Goal: Task Accomplishment & Management: Manage account settings

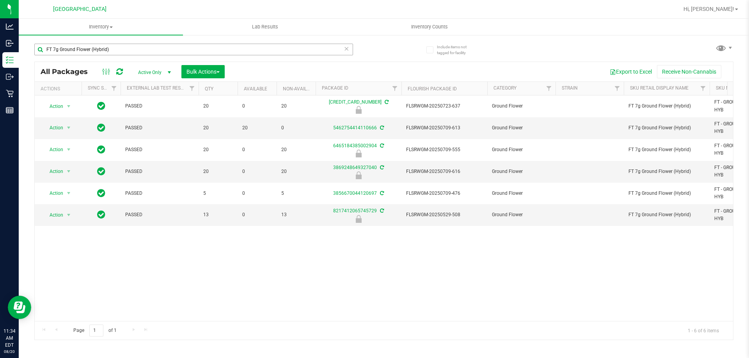
click at [180, 53] on input "FT 7g Ground Flower (Hybrid)" at bounding box center [193, 50] width 319 height 12
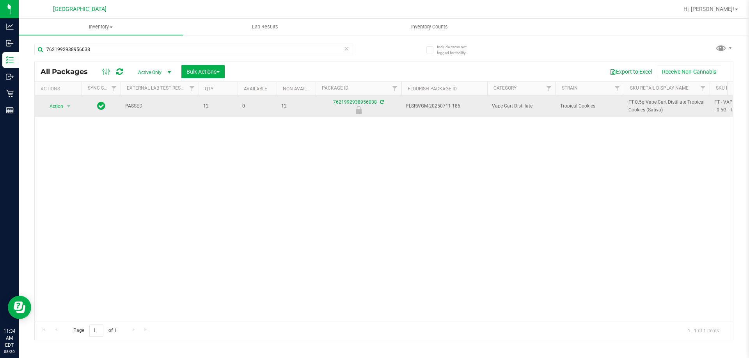
type input "7621992938956038"
click at [57, 106] on span "Action" at bounding box center [53, 106] width 21 height 11
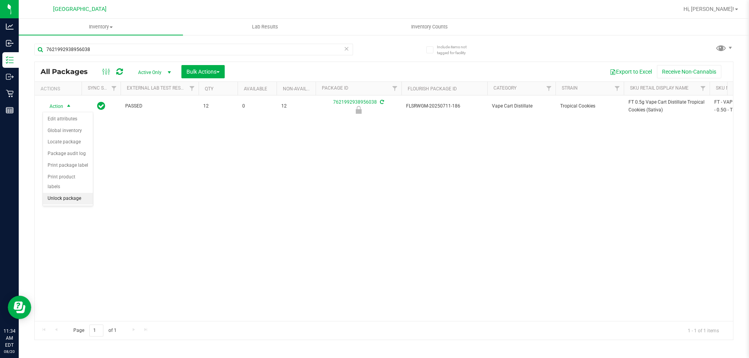
click at [78, 193] on li "Unlock package" at bounding box center [68, 199] width 50 height 12
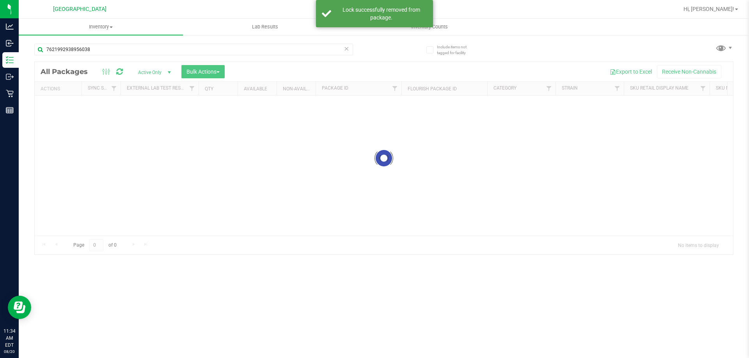
click at [637, 103] on div at bounding box center [384, 158] width 698 height 193
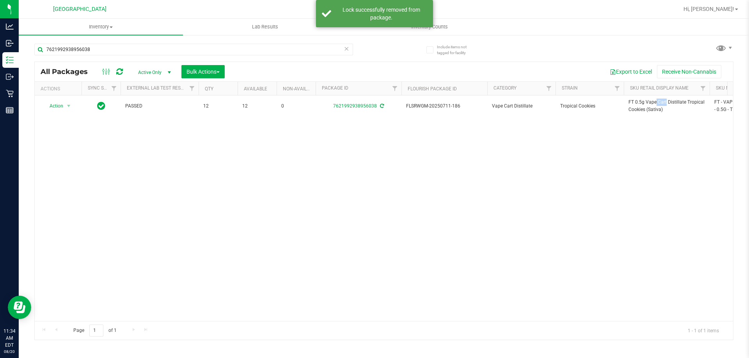
click at [636, 103] on span "FT 0.5g Vape Cart Distillate Tropical Cookies (Sativa)" at bounding box center [666, 106] width 76 height 15
click at [81, 53] on input "7621992938956038" at bounding box center [193, 50] width 319 height 12
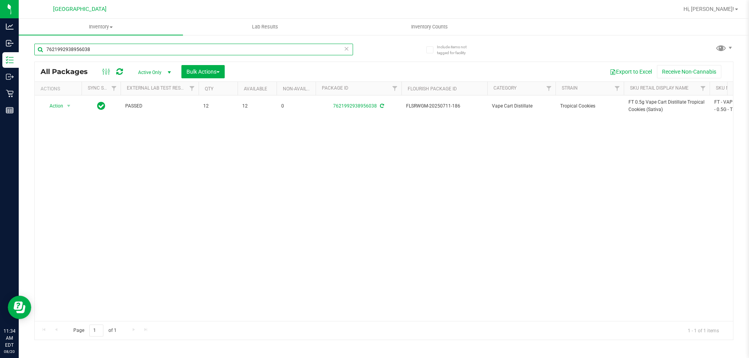
click at [81, 53] on input "7621992938956038" at bounding box center [193, 50] width 319 height 12
paste input "FT 0.5g Vape Cart Distillate Tropical Cookies (Sativa)"
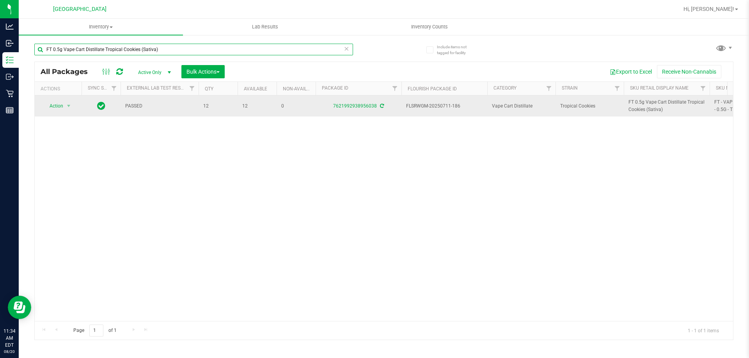
type input "FT 0.5g Vape Cart Distillate Tropical Cookies (Sativa)"
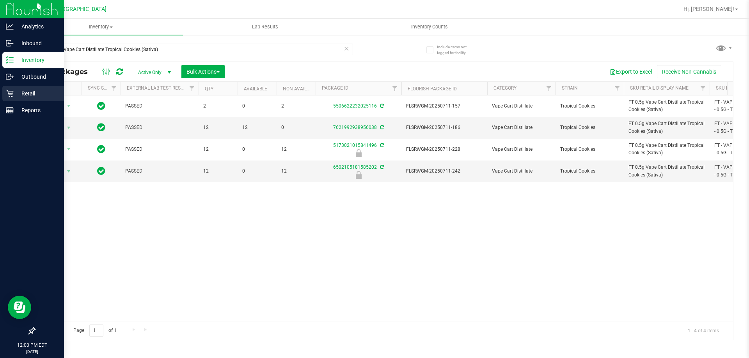
click at [30, 93] on p "Retail" at bounding box center [37, 93] width 47 height 9
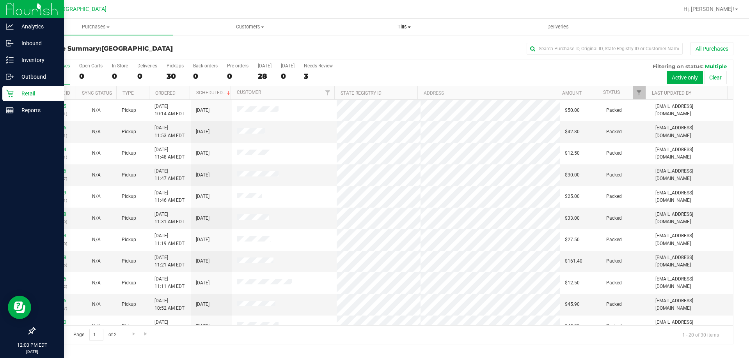
click at [408, 27] on span at bounding box center [409, 28] width 3 height 2
click at [372, 44] on span "Manage tills" at bounding box center [353, 47] width 53 height 7
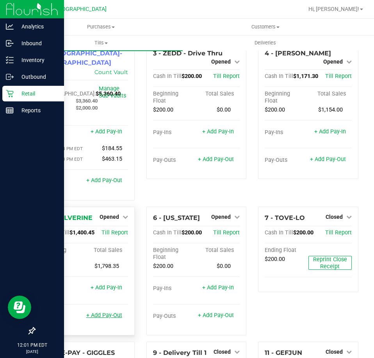
click at [101, 312] on link "+ Add Pay-Out" at bounding box center [104, 315] width 36 height 7
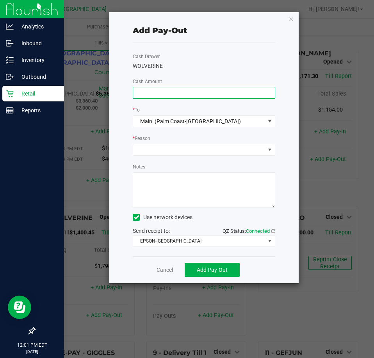
click at [161, 96] on input at bounding box center [204, 92] width 142 height 11
type input "$1,180.00"
click at [163, 103] on div "Cash Drawer WOLVERINE Cash Amount $1,180.00 * To Main (Palm Coast-Vault) * Reas…" at bounding box center [204, 149] width 142 height 213
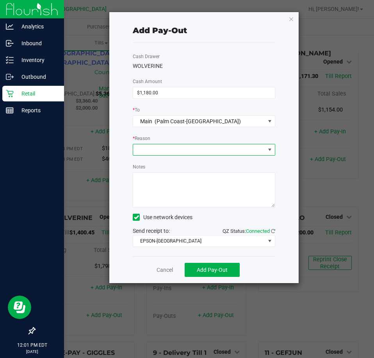
click at [159, 150] on span at bounding box center [199, 149] width 132 height 11
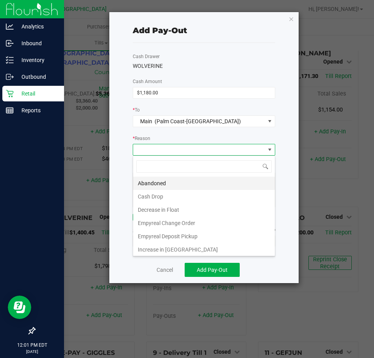
scroll to position [12, 142]
click at [160, 191] on li "Cash Drop" at bounding box center [204, 196] width 142 height 13
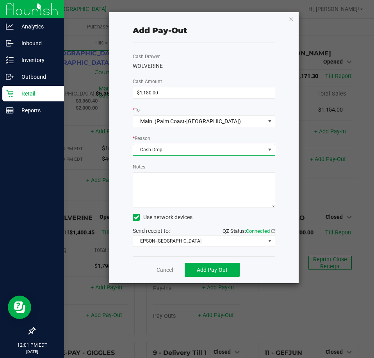
click at [177, 182] on textarea "Notes" at bounding box center [204, 189] width 142 height 35
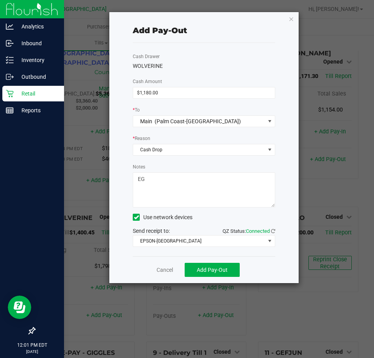
type textarea "EG"
click at [279, 193] on div "Add Pay-Out Cash Drawer WOLVERINE Cash Amount $1,180.00 * To Main (Palm Coast-V…" at bounding box center [203, 147] width 189 height 271
click at [213, 269] on span "Add Pay-Out" at bounding box center [212, 270] width 31 height 6
click at [291, 21] on icon "button" at bounding box center [290, 18] width 5 height 9
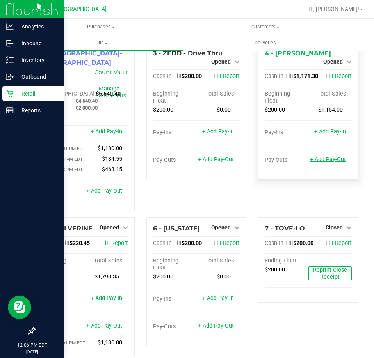
click at [320, 156] on link "+ Add Pay-Out" at bounding box center [328, 159] width 36 height 7
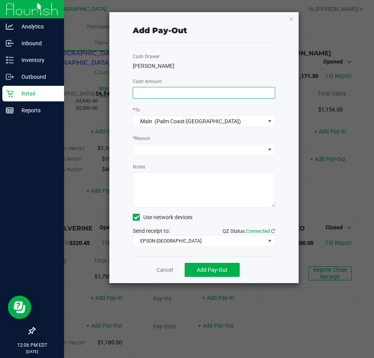
click at [193, 92] on input at bounding box center [204, 92] width 142 height 11
type input "$800.00"
click at [242, 61] on div "Cash Drawer [PERSON_NAME] Cash Amount $800.00 * To Main (Palm Coast-Vault) * Re…" at bounding box center [204, 149] width 142 height 213
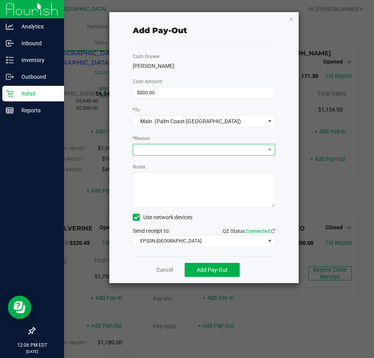
click at [177, 150] on span at bounding box center [199, 149] width 132 height 11
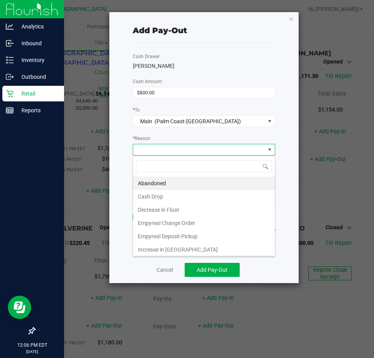
click at [160, 197] on li "Cash Drop" at bounding box center [204, 196] width 142 height 13
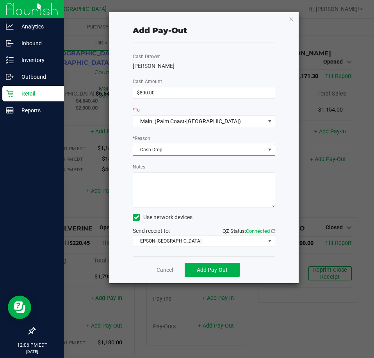
click at [183, 194] on textarea "Notes" at bounding box center [204, 189] width 142 height 35
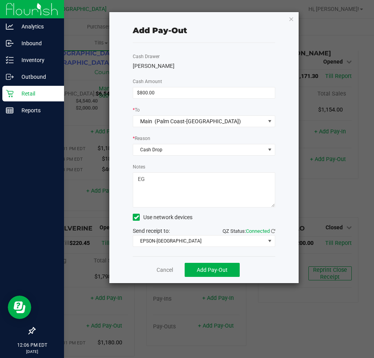
type textarea "EG"
click at [220, 268] on span "Add Pay-Out" at bounding box center [212, 270] width 31 height 6
click at [289, 20] on icon "button" at bounding box center [290, 18] width 5 height 9
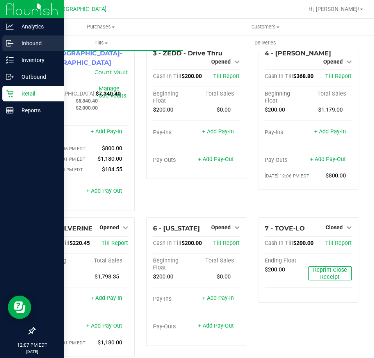
click at [21, 44] on p "Inbound" at bounding box center [37, 43] width 47 height 9
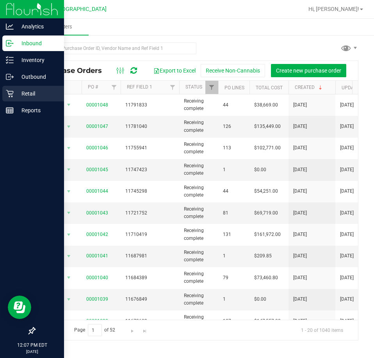
click at [27, 95] on p "Retail" at bounding box center [37, 93] width 47 height 9
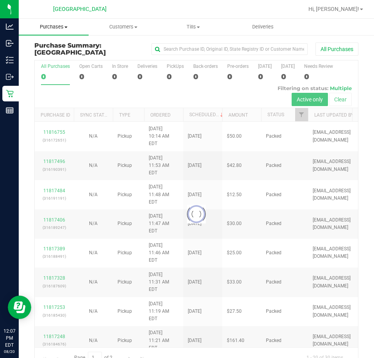
click at [61, 28] on span "Purchases" at bounding box center [54, 26] width 70 height 7
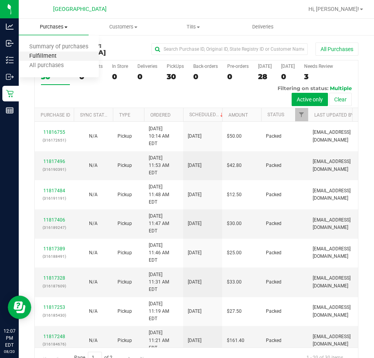
click at [50, 53] on span "Fulfillment" at bounding box center [43, 56] width 48 height 7
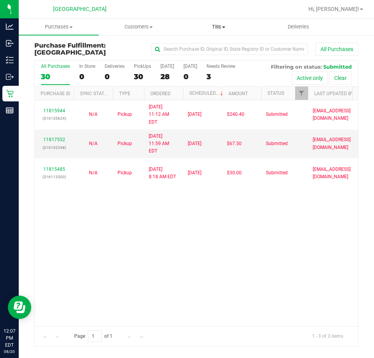
click at [224, 29] on span "Tills" at bounding box center [218, 26] width 79 height 7
click at [213, 43] on li "Manage tills" at bounding box center [219, 47] width 80 height 9
